Goal: Use online tool/utility

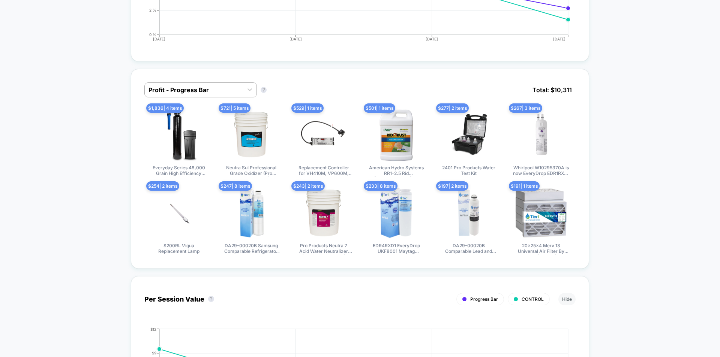
scroll to position [600, 0]
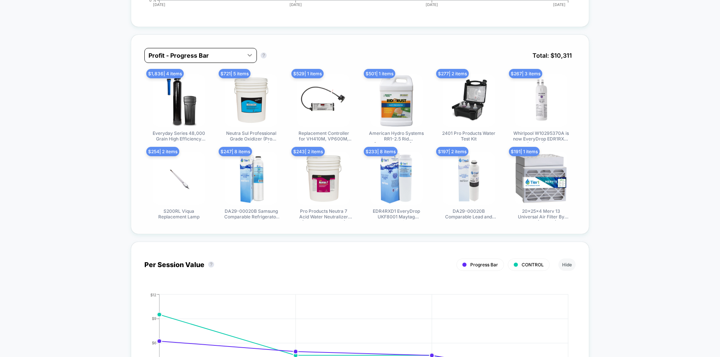
click at [252, 52] on icon at bounding box center [250, 55] width 8 height 8
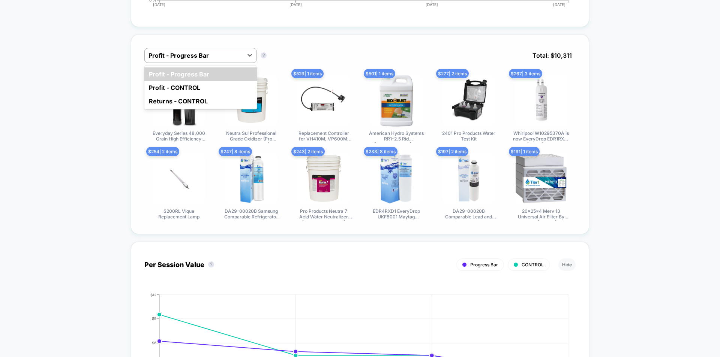
click at [317, 50] on div "option Profit - Progress Bar focused, 1 of 3. 3 results available. Use Up and D…" at bounding box center [359, 61] width 431 height 26
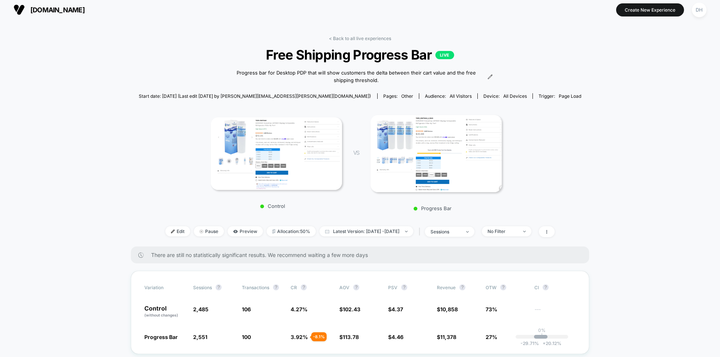
scroll to position [0, 0]
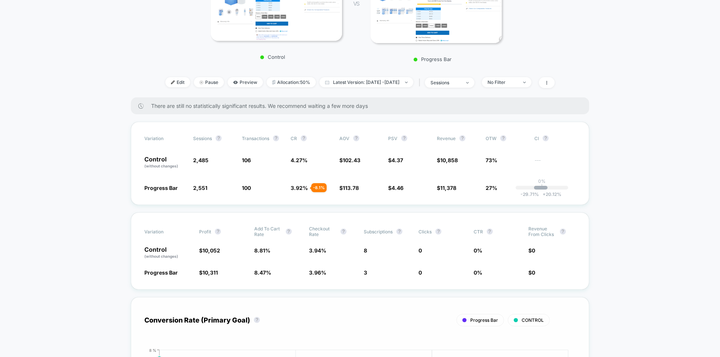
scroll to position [150, 0]
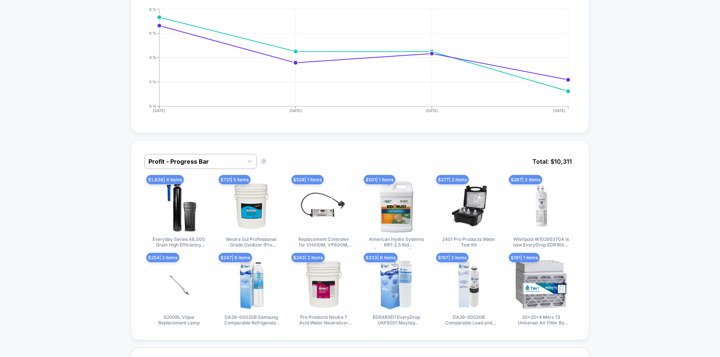
scroll to position [600, 0]
